Goal: Transaction & Acquisition: Subscribe to service/newsletter

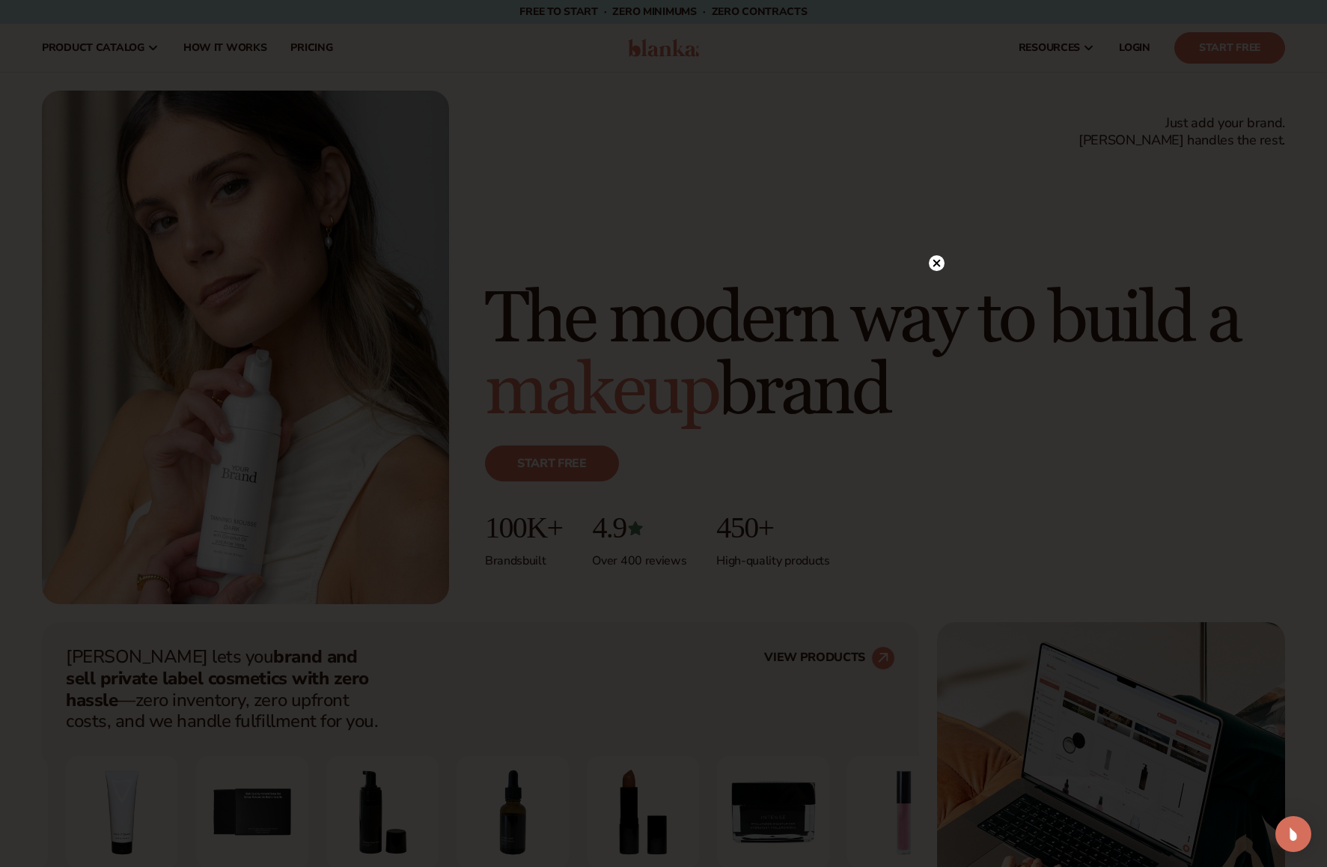
click at [936, 265] on circle at bounding box center [937, 263] width 16 height 16
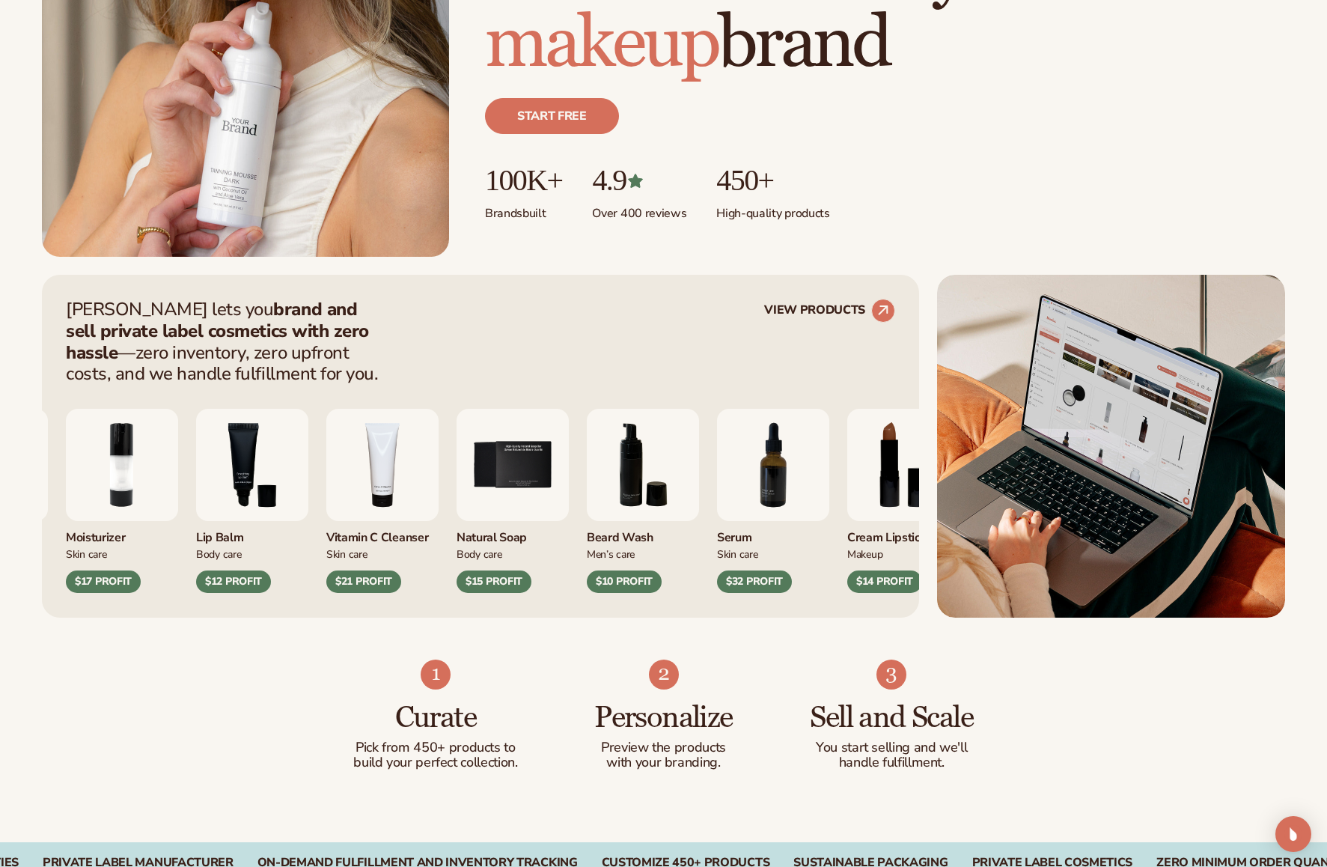
scroll to position [396, 0]
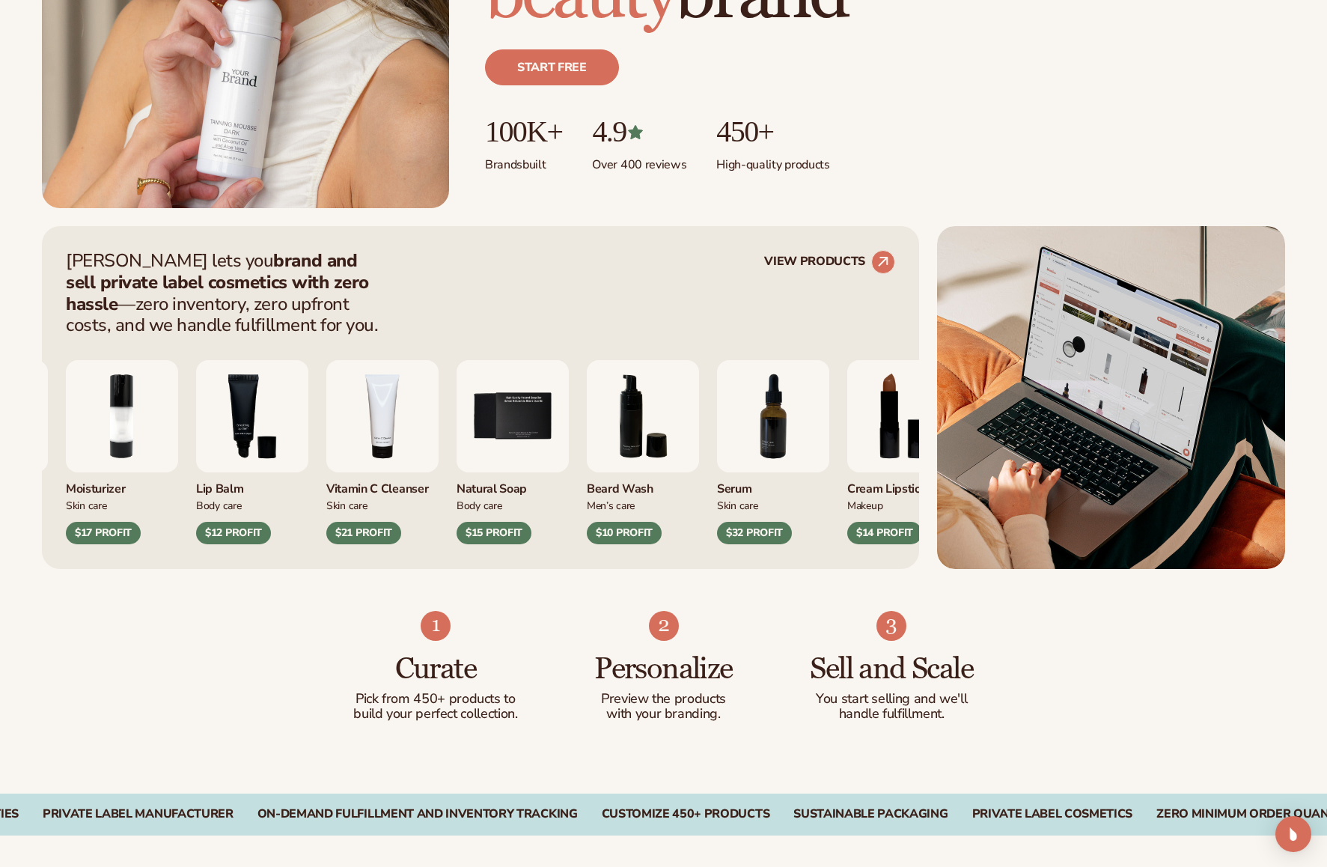
click at [308, 412] on img "3 / 9" at bounding box center [252, 416] width 112 height 112
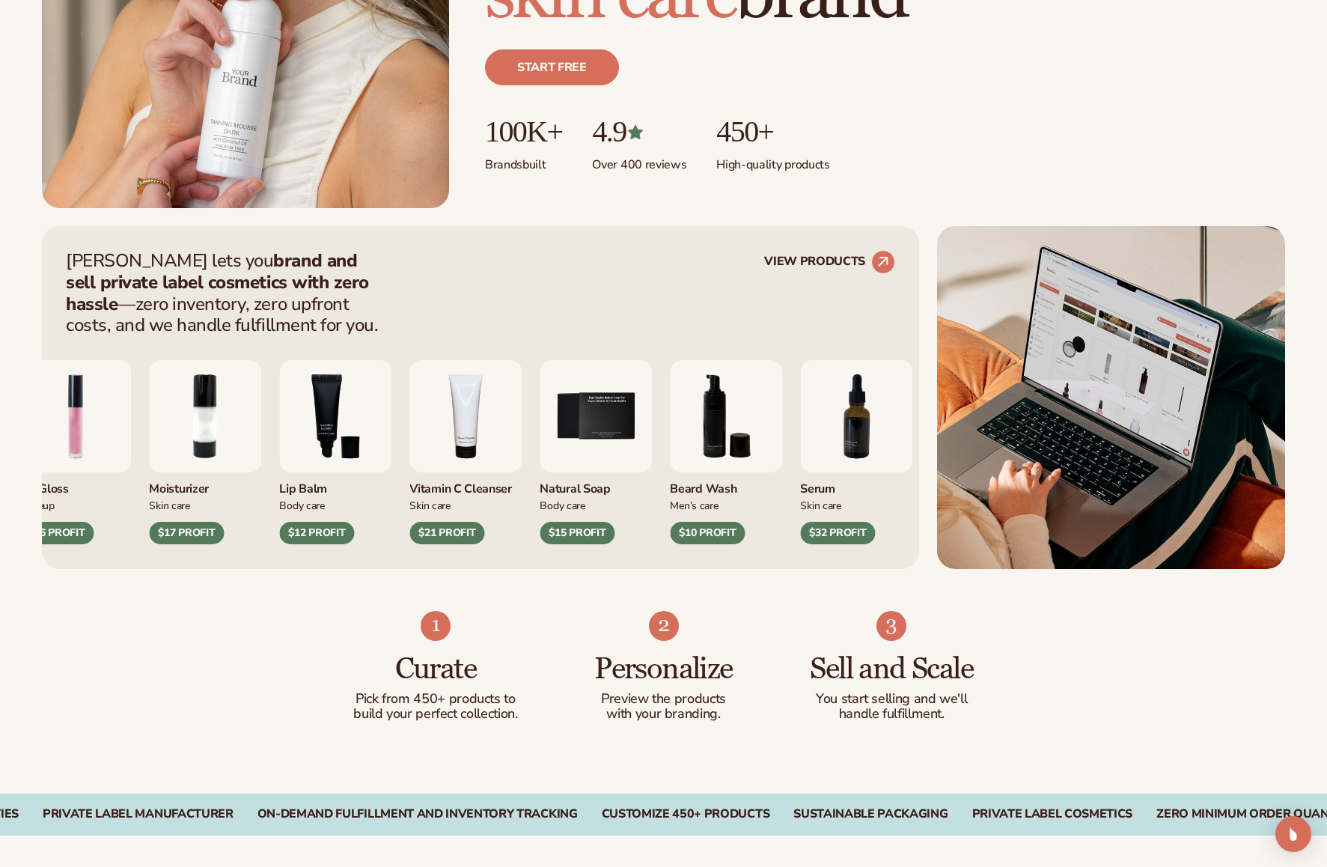
click at [335, 414] on img "3 / 9" at bounding box center [335, 416] width 112 height 112
click at [469, 432] on img "4 / 9" at bounding box center [465, 416] width 112 height 112
click at [448, 543] on div "[PERSON_NAME] lets you brand and sell private label cosmetics with zero hassle …" at bounding box center [480, 397] width 877 height 343
click at [450, 531] on div "$21 PROFIT" at bounding box center [446, 533] width 75 height 22
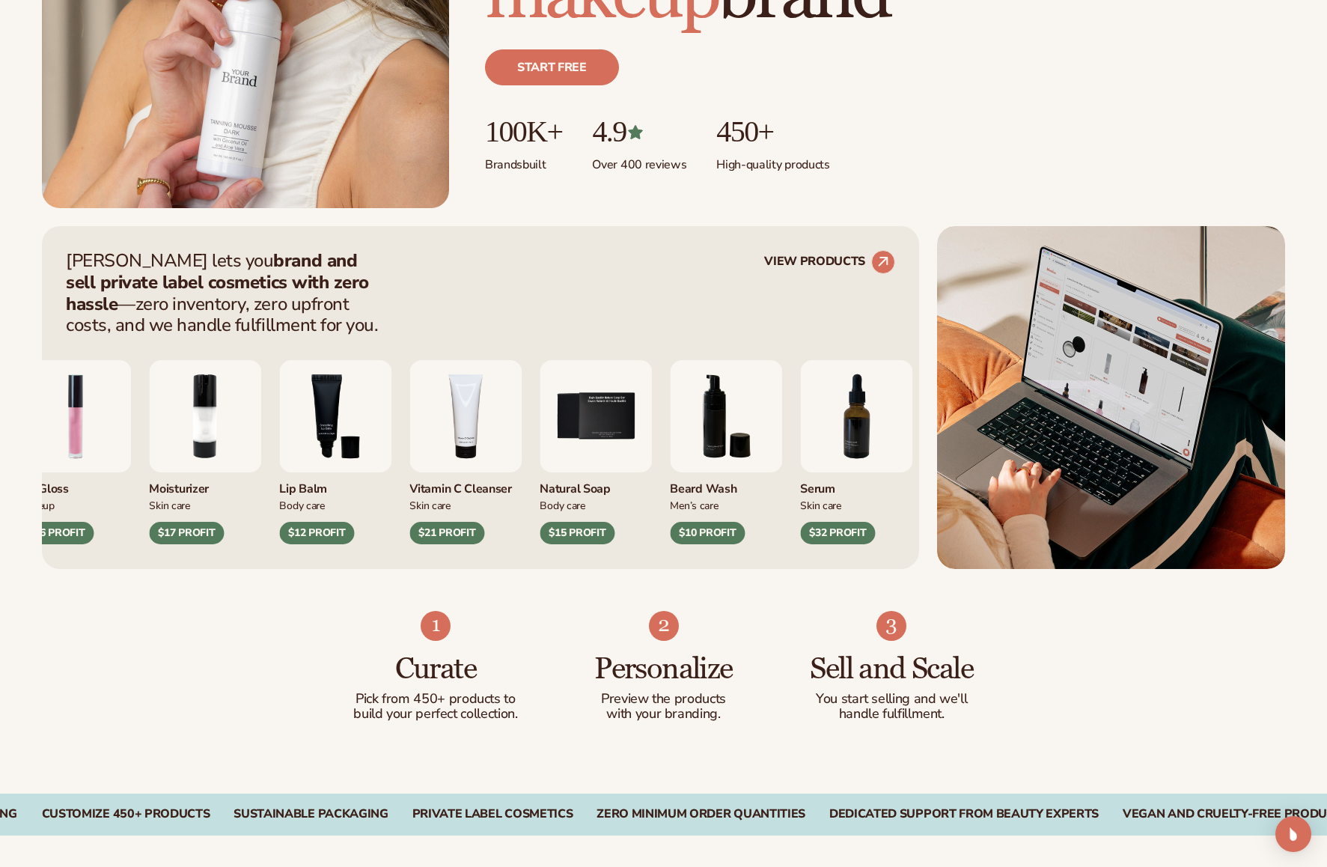
scroll to position [0, 0]
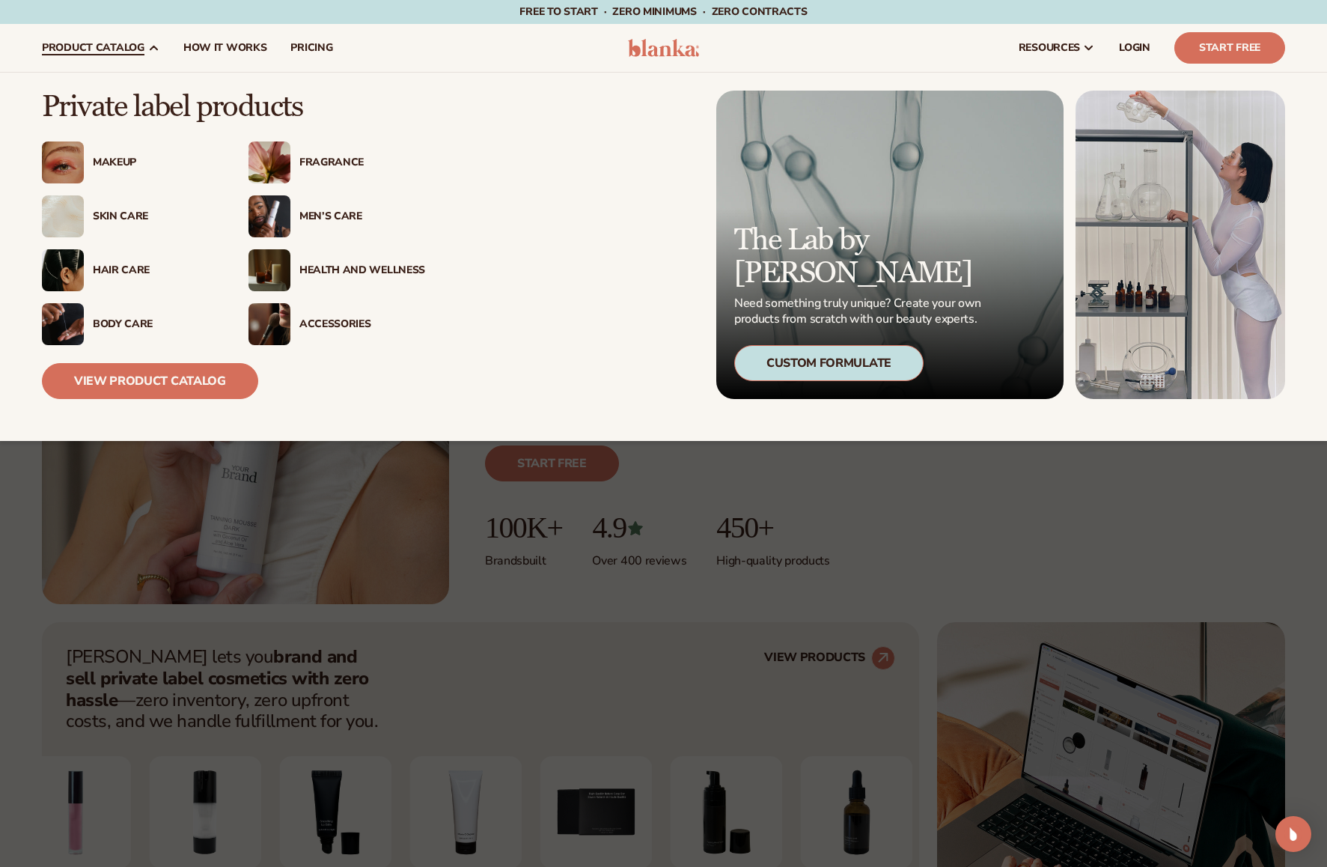
click at [123, 46] on span "product catalog" at bounding box center [93, 48] width 103 height 12
click at [118, 219] on div "Skin Care" at bounding box center [156, 216] width 126 height 13
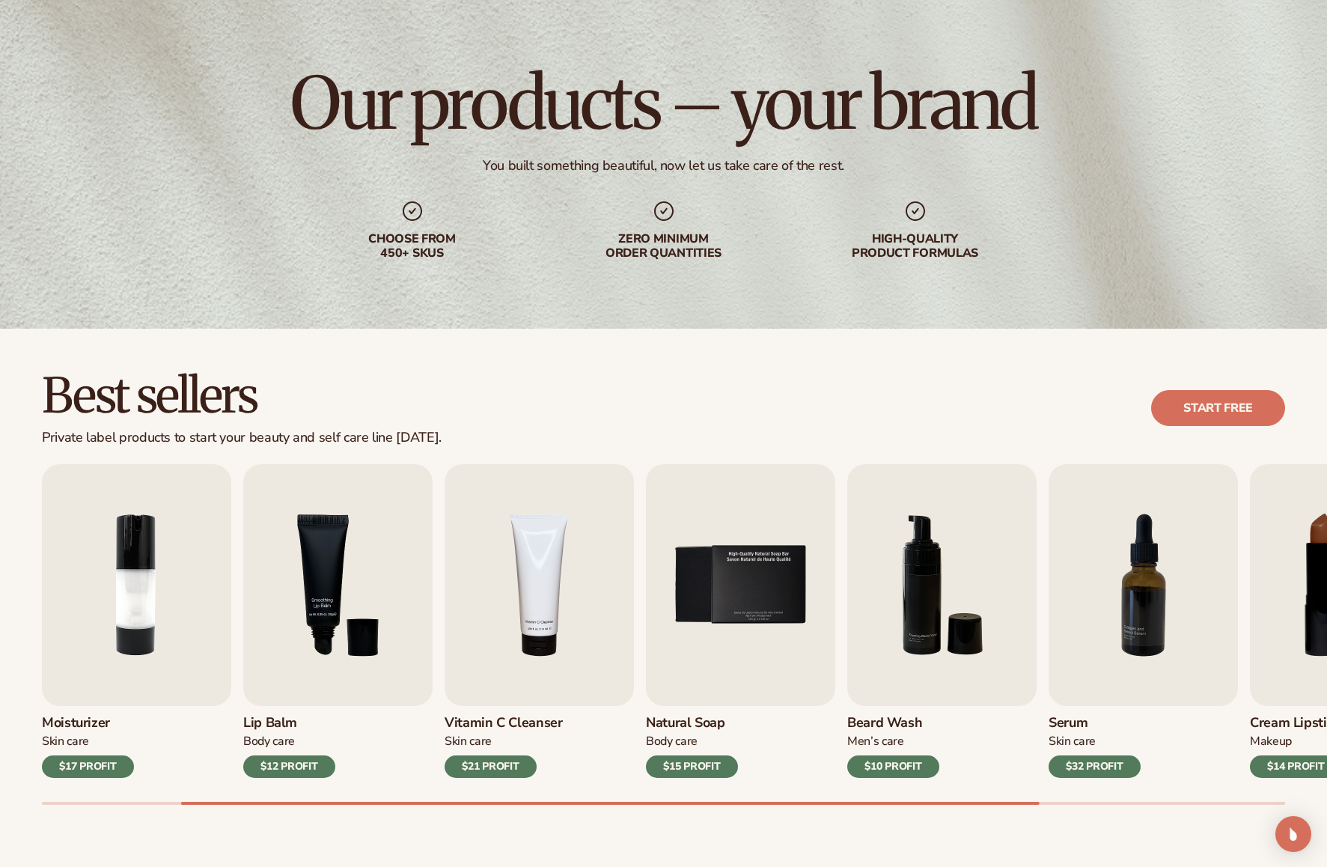
scroll to position [85, 0]
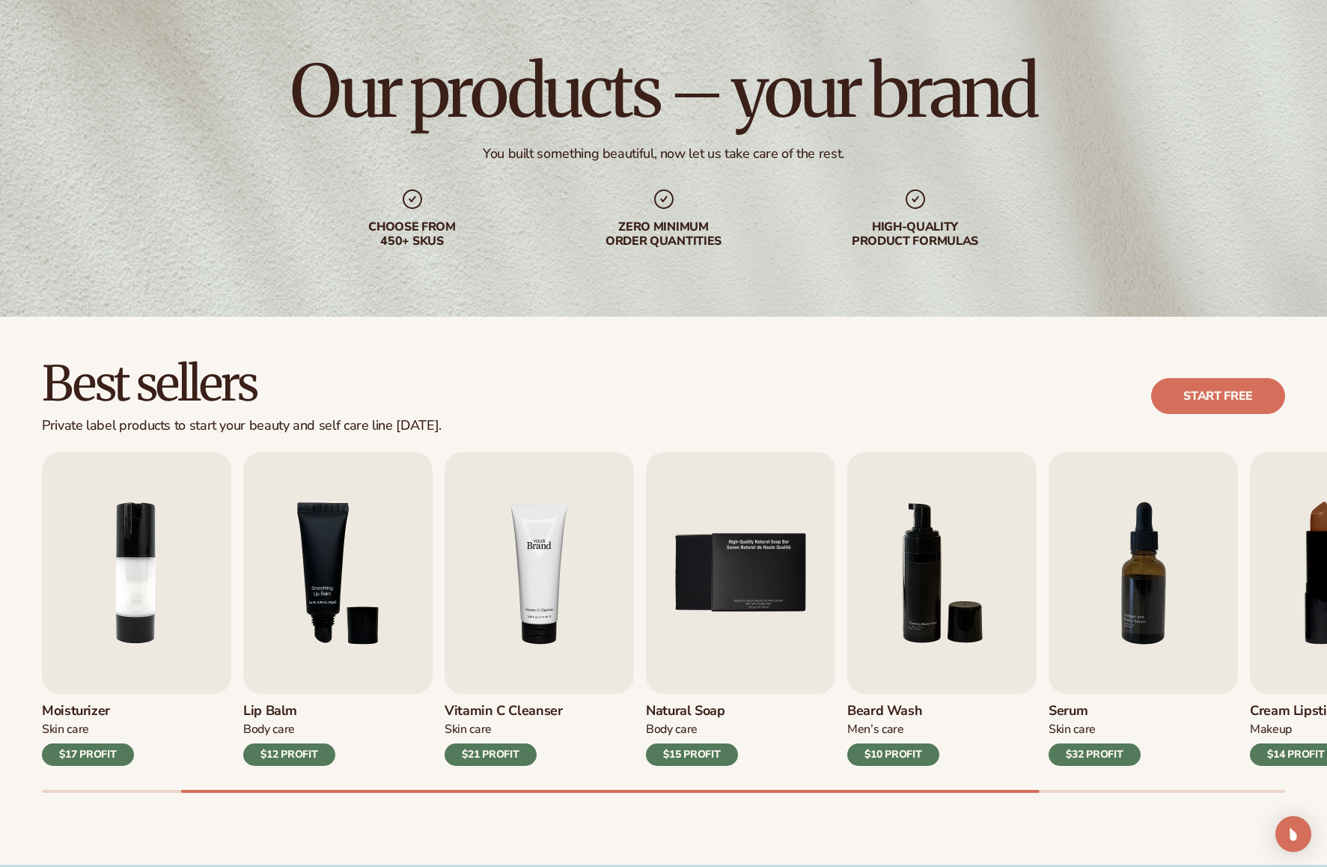
click at [540, 576] on img "4 / 9" at bounding box center [539, 573] width 189 height 242
click at [496, 757] on div "$21 PROFIT" at bounding box center [491, 754] width 92 height 22
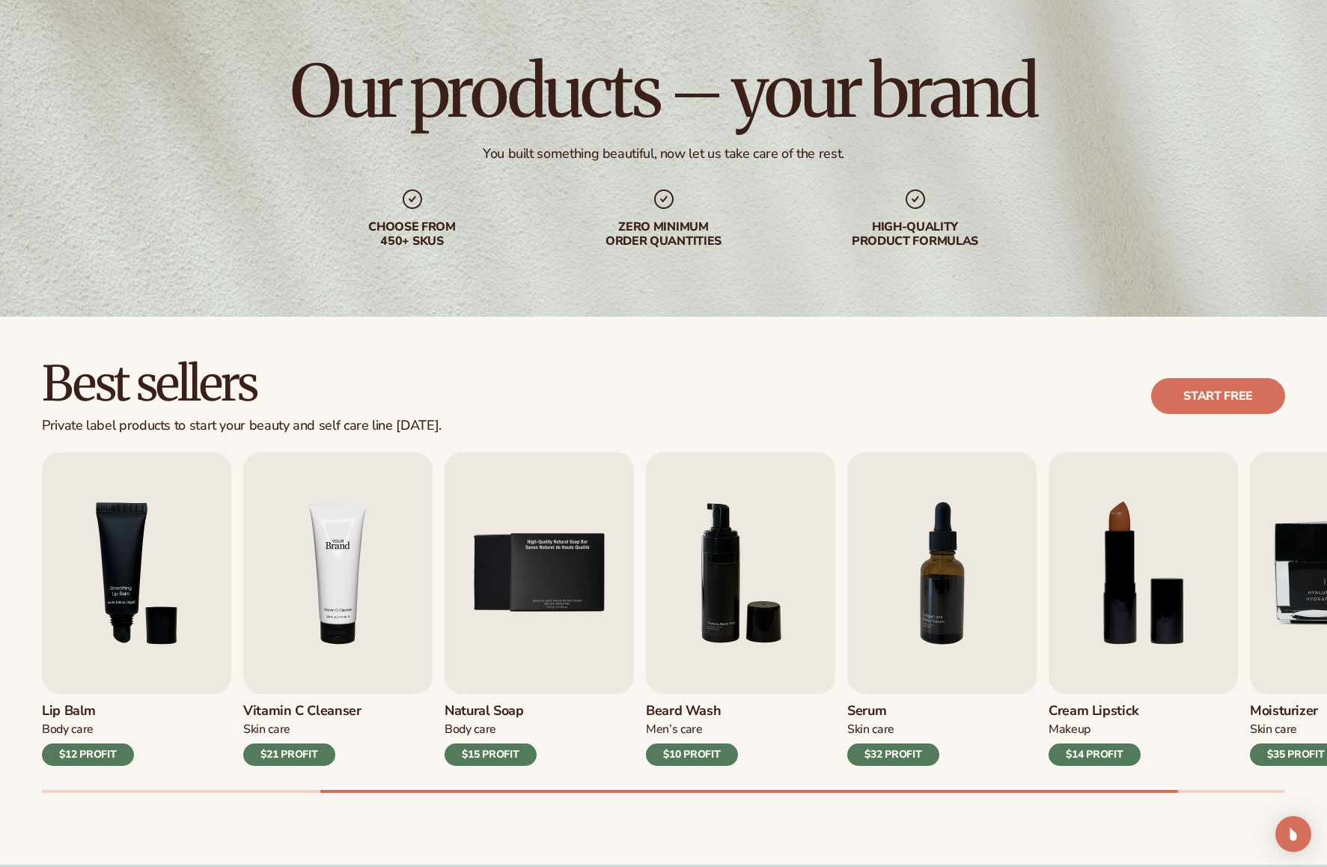
click at [396, 595] on img "4 / 9" at bounding box center [337, 573] width 189 height 242
click at [395, 595] on img "4 / 9" at bounding box center [337, 573] width 189 height 242
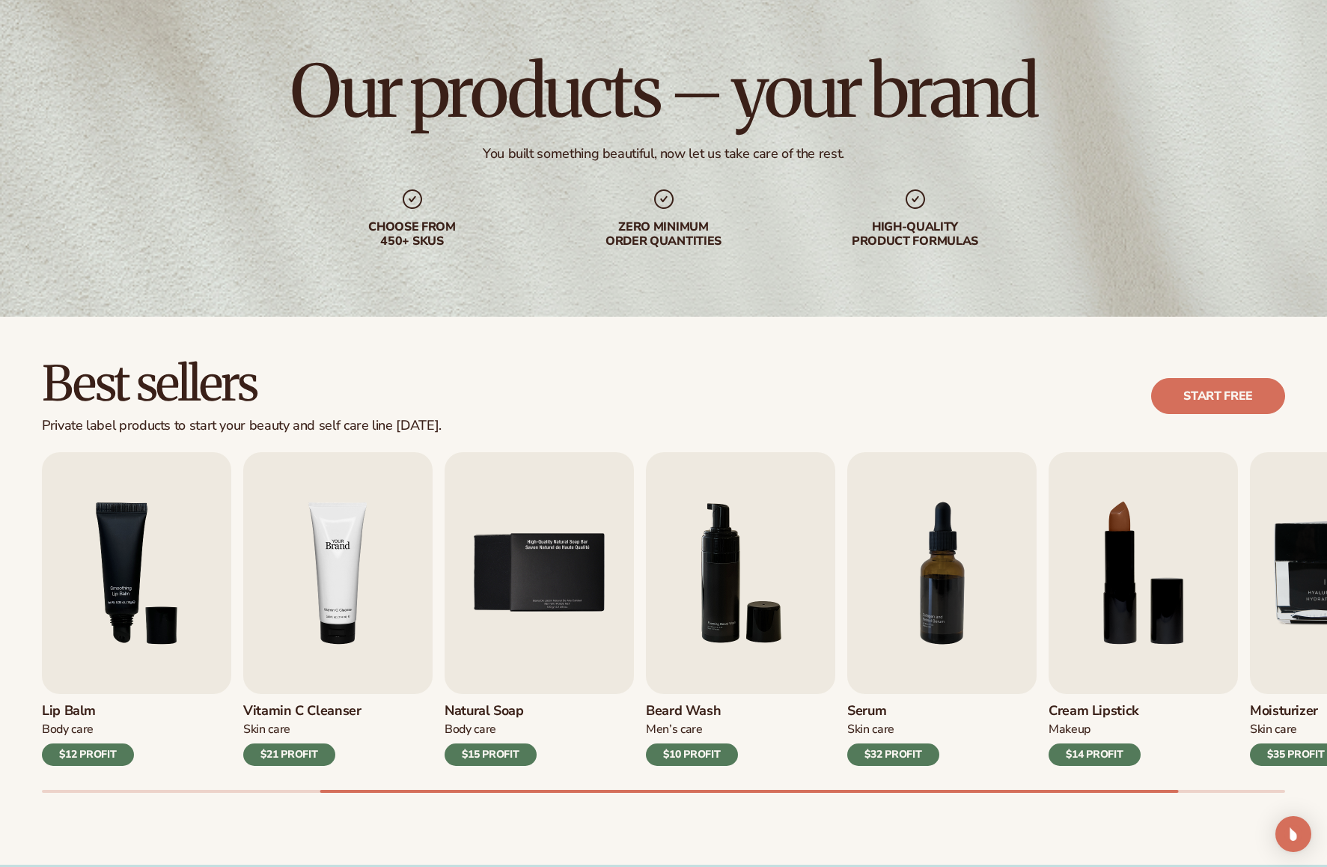
click at [395, 595] on img "4 / 9" at bounding box center [337, 573] width 189 height 242
click at [1183, 412] on link "Start free" at bounding box center [1218, 396] width 134 height 36
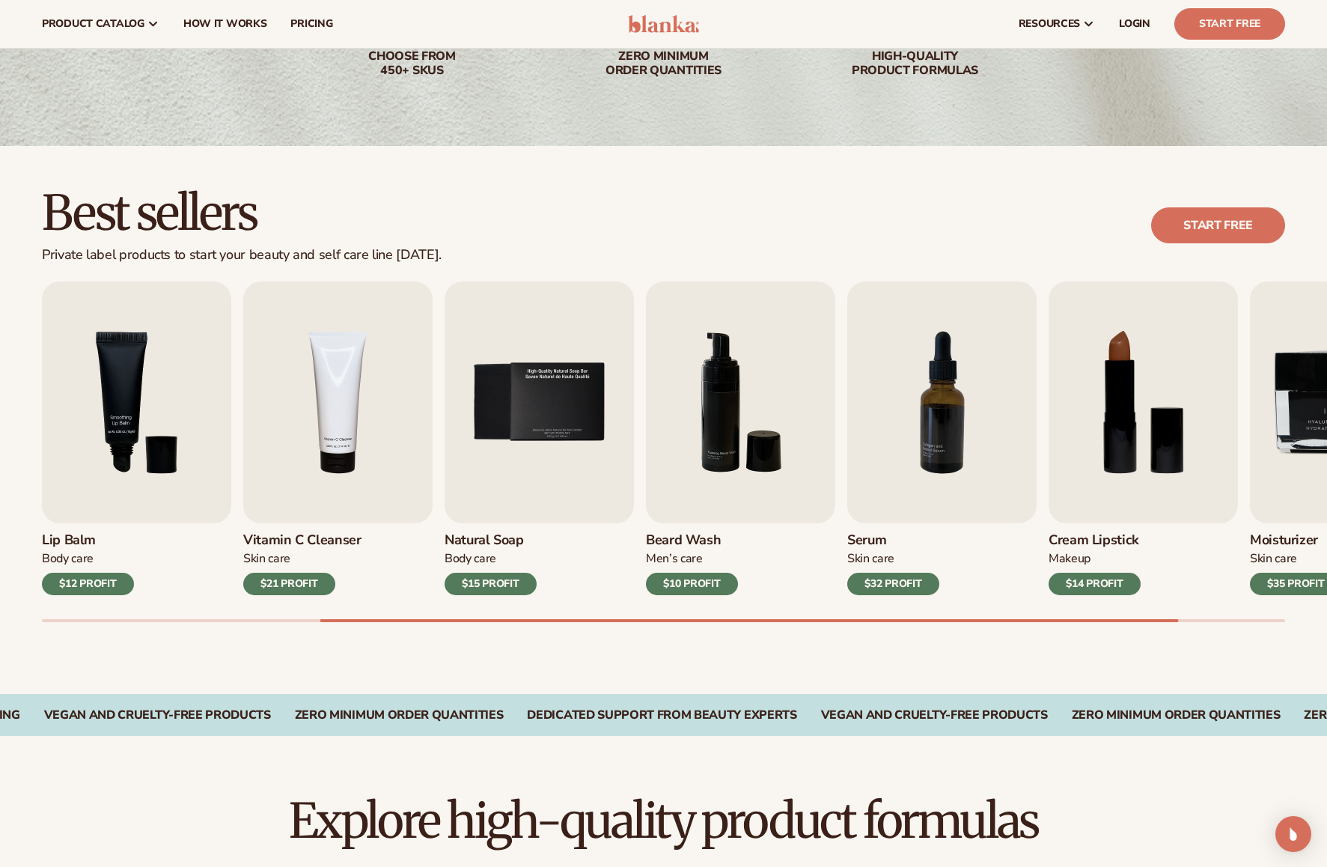
scroll to position [247, 0]
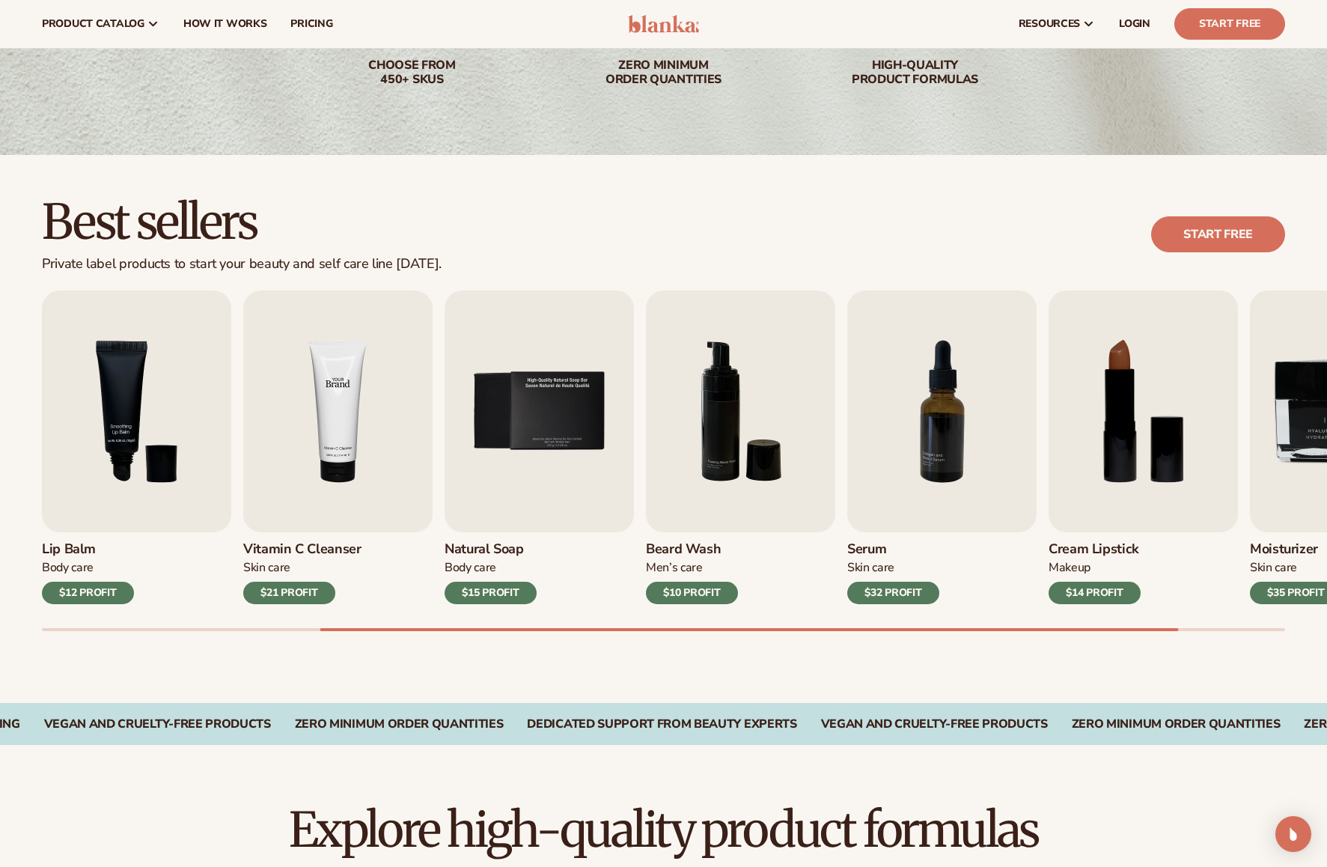
click at [374, 400] on img "4 / 9" at bounding box center [337, 411] width 189 height 242
